Goal: Information Seeking & Learning: Learn about a topic

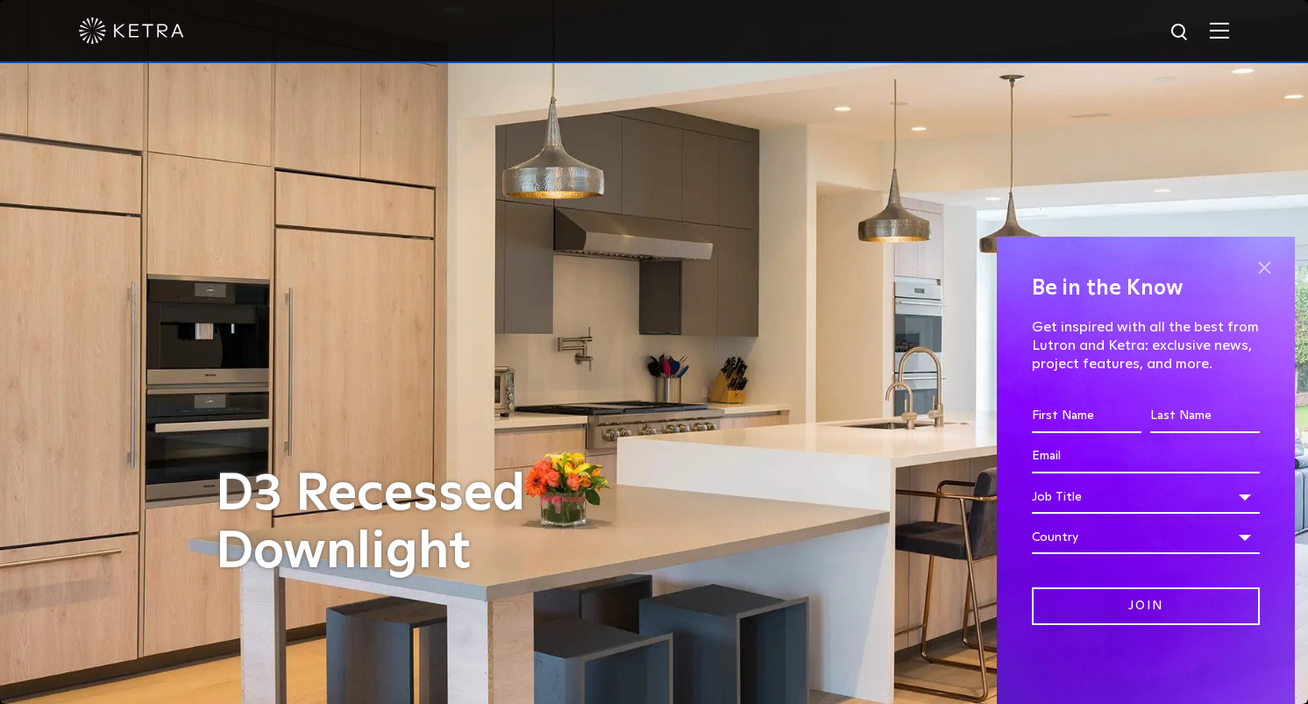
click at [1259, 275] on span at bounding box center [1264, 267] width 26 height 26
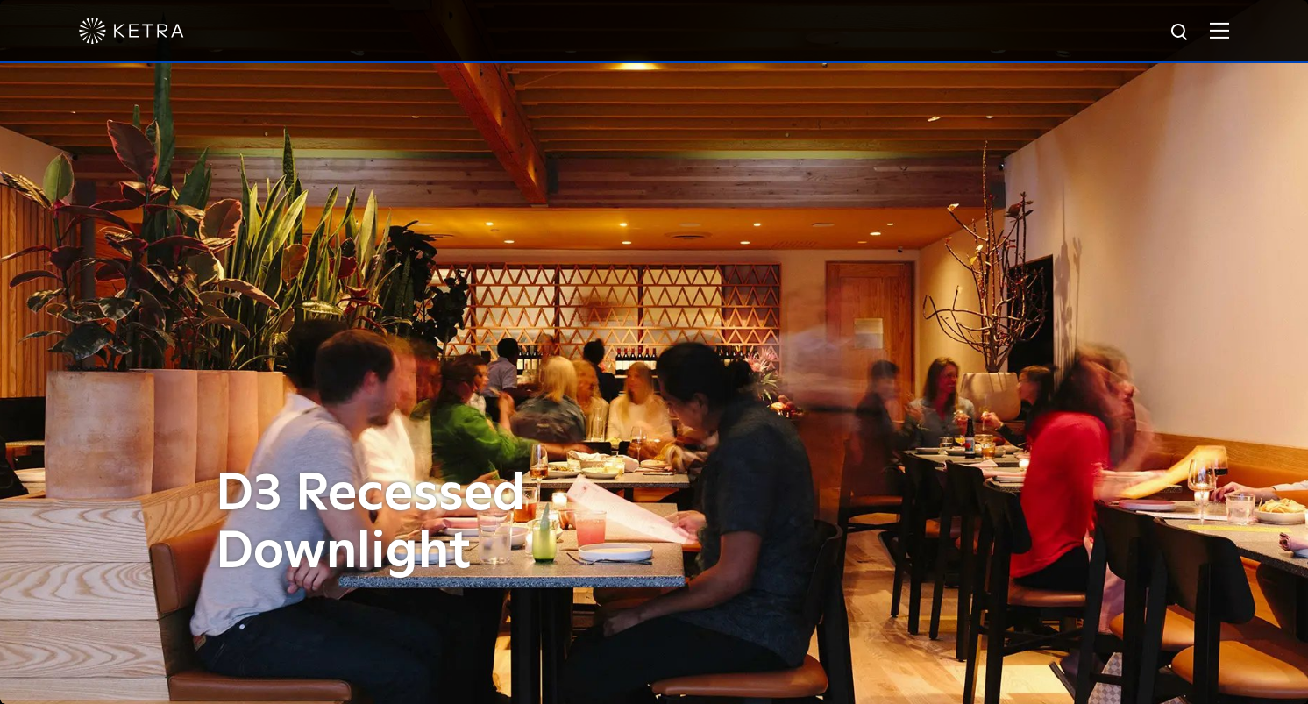
click at [1220, 39] on div at bounding box center [654, 30] width 1150 height 61
click at [1219, 25] on img at bounding box center [1218, 30] width 19 height 17
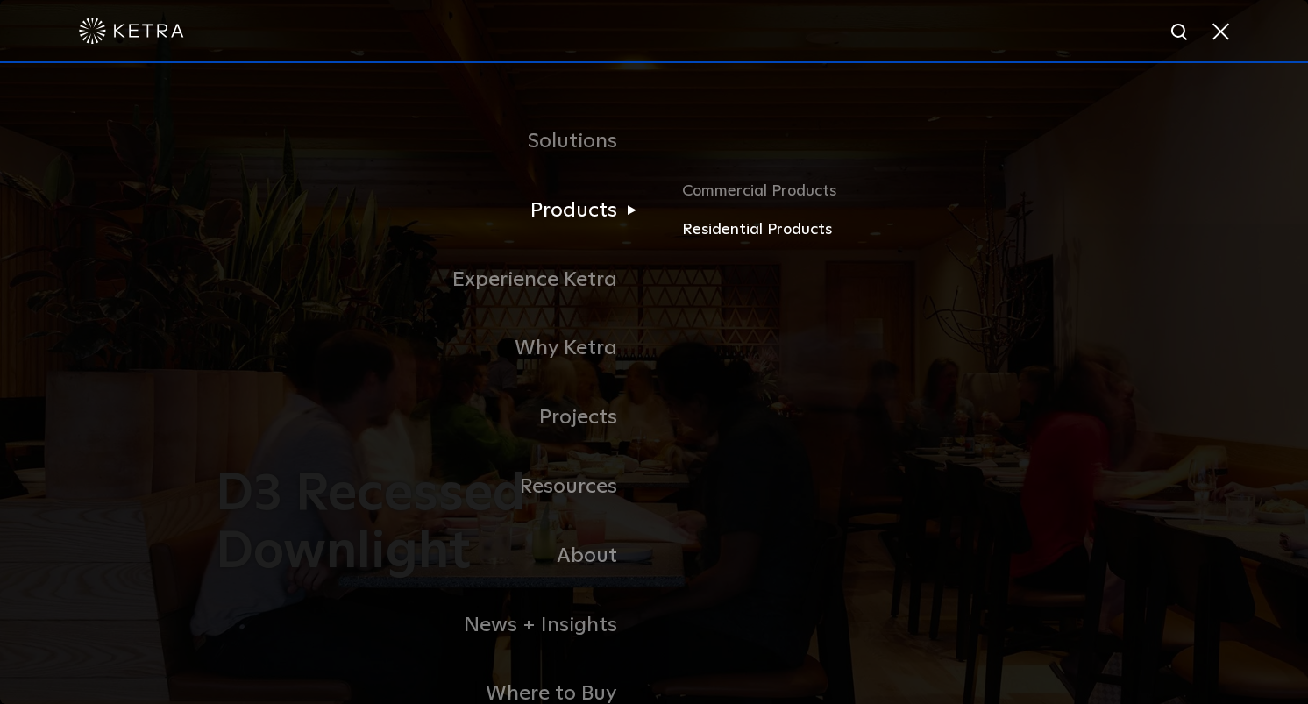
click at [742, 233] on link "Residential Products" at bounding box center [887, 229] width 410 height 25
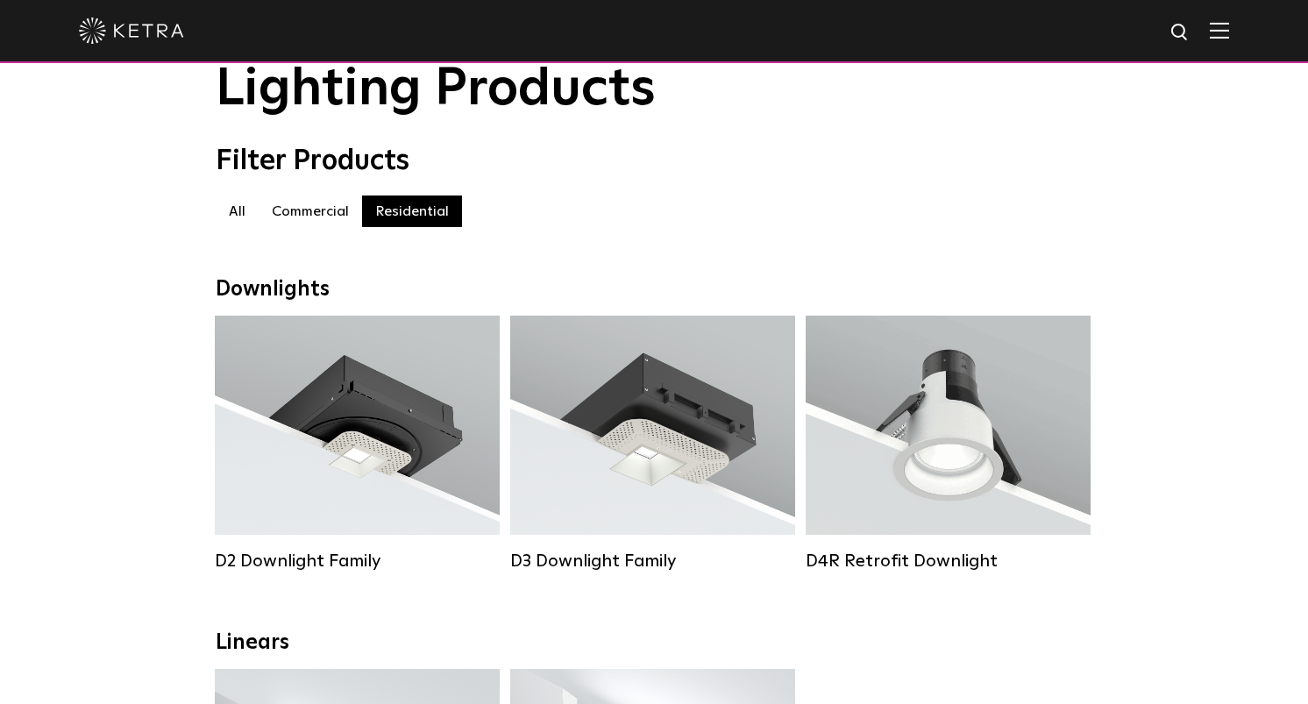
scroll to position [97, 0]
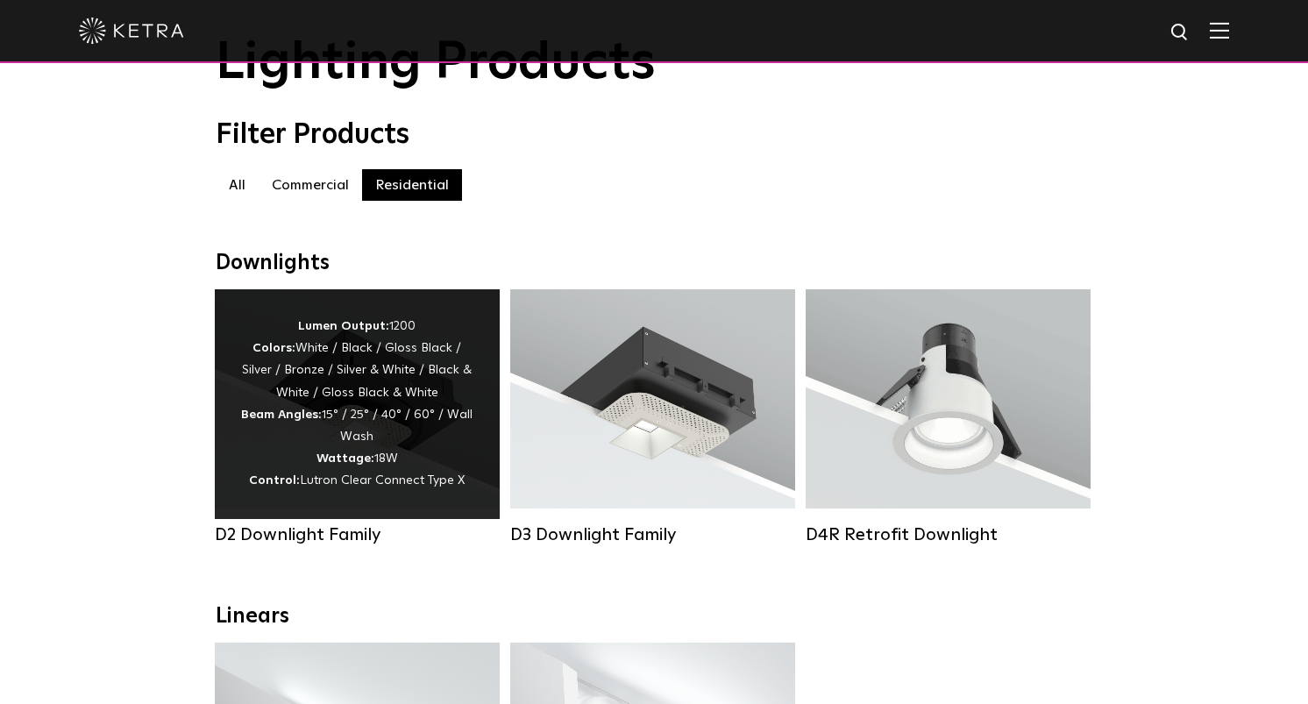
click at [365, 445] on div "Lumen Output: 1200 Colors: White / Black / Gloss Black / Silver / Bronze / Silv…" at bounding box center [357, 404] width 232 height 177
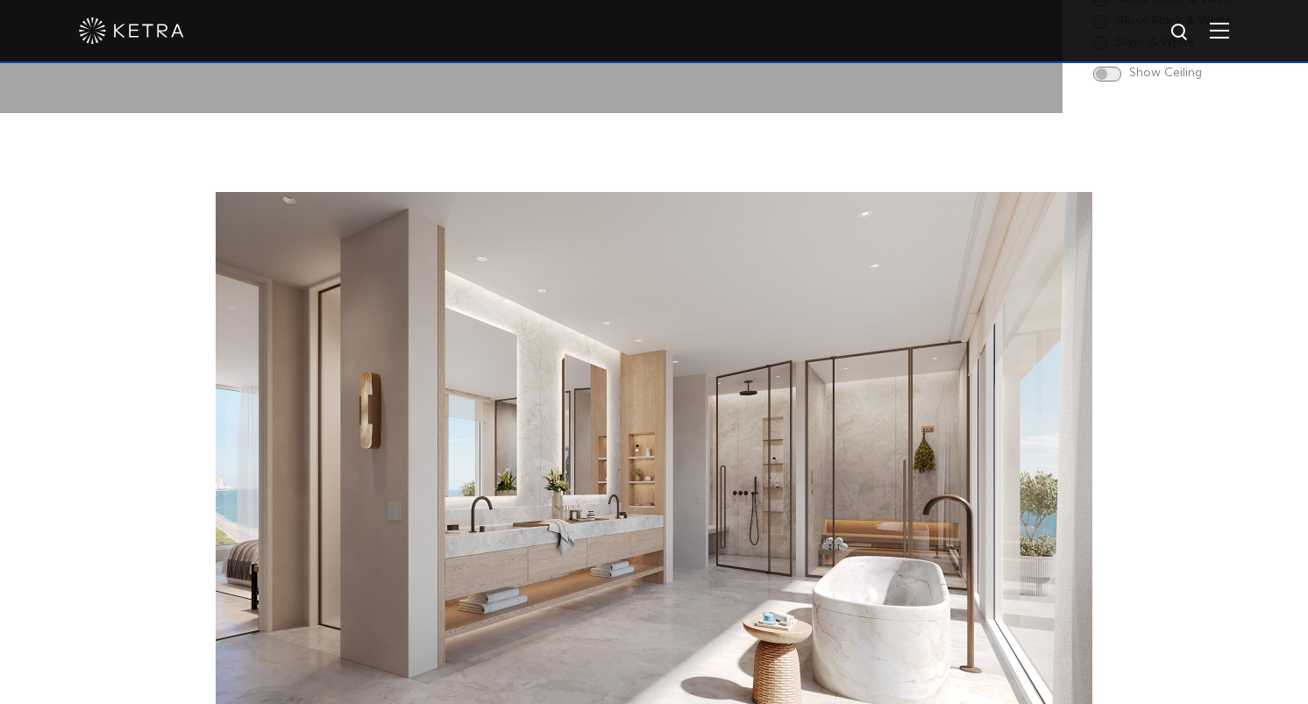
scroll to position [2221, 0]
